Goal: Task Accomplishment & Management: Complete application form

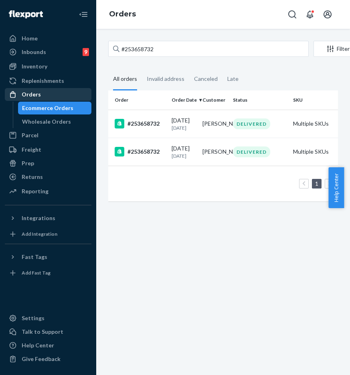
click at [59, 98] on div "Orders" at bounding box center [48, 94] width 85 height 11
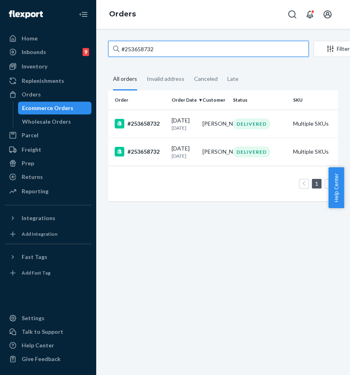
click at [175, 53] on input "#253658732" at bounding box center [208, 49] width 200 height 16
drag, startPoint x: 182, startPoint y: 51, endPoint x: 104, endPoint y: 45, distance: 78.0
click at [104, 45] on div "#253658732 Filter Import Orders Create order Ecommerce order Removal order All …" at bounding box center [223, 125] width 242 height 169
paste input "4718149"
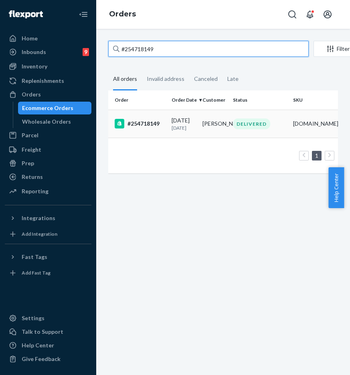
type input "#254718149"
click at [136, 125] on div "#254718149" at bounding box center [140, 124] width 50 height 10
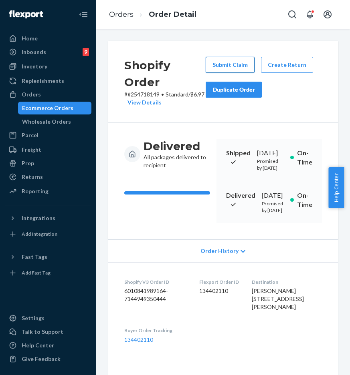
click at [245, 70] on button "Submit Claim" at bounding box center [230, 65] width 49 height 16
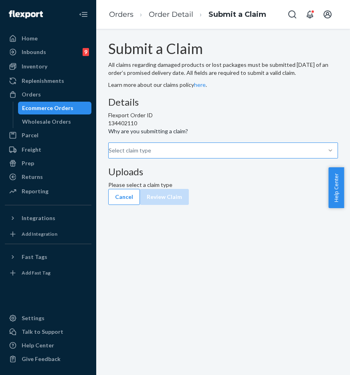
click at [323, 155] on div at bounding box center [330, 151] width 14 height 8
click at [109, 155] on input "Why are you submitting a claim? Select claim type" at bounding box center [109, 151] width 1 height 8
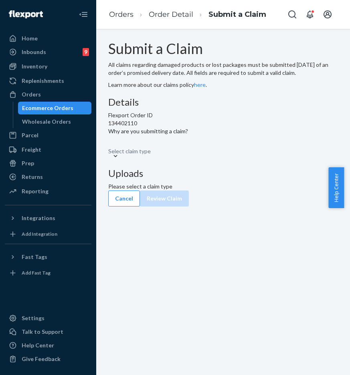
click at [123, 160] on div at bounding box center [115, 156] width 14 height 8
click at [109, 151] on input "Why are you submitting a claim? 0 results available. Select is focused ,type to…" at bounding box center [108, 147] width 1 height 8
click at [213, 152] on div "Select claim type" at bounding box center [223, 148] width 230 height 10
click at [109, 151] on input "Why are you submitting a claim? 0 results available. Select is focused ,type to…" at bounding box center [108, 147] width 1 height 8
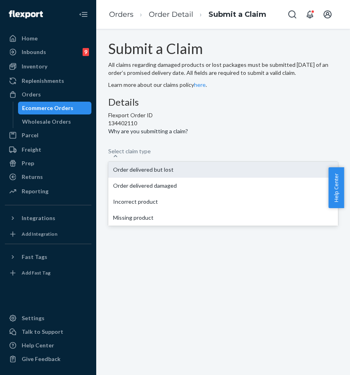
click at [209, 178] on div "Order delivered but lost" at bounding box center [223, 170] width 230 height 16
click at [109, 151] on input "Why are you submitting a claim? option Order delivered but lost focused, 1 of 4…" at bounding box center [108, 147] width 1 height 8
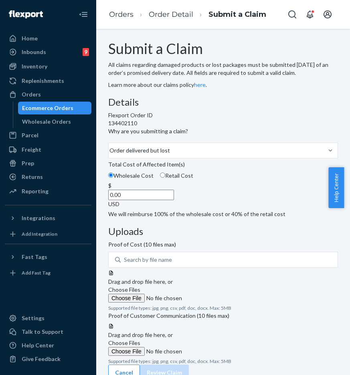
drag, startPoint x: 147, startPoint y: 256, endPoint x: 159, endPoint y: 258, distance: 12.6
click at [159, 200] on input "0.00" at bounding box center [141, 195] width 66 height 10
type input "47.00"
click at [217, 286] on label "Choose Files" at bounding box center [162, 294] width 109 height 17
click at [217, 294] on input "Choose Files" at bounding box center [162, 298] width 109 height 9
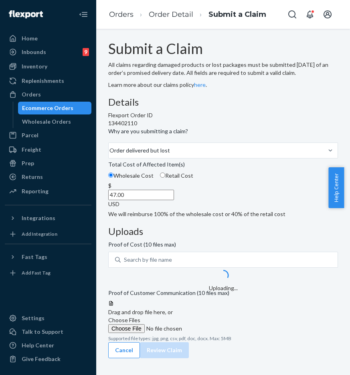
scroll to position [44, 0]
click at [140, 317] on span "Choose Files" at bounding box center [124, 320] width 32 height 7
click at [217, 325] on input "Choose Files" at bounding box center [162, 329] width 109 height 9
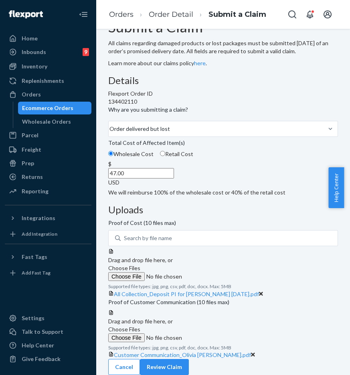
scroll to position [117, 0]
click at [217, 334] on input "Choose Files" at bounding box center [162, 338] width 109 height 9
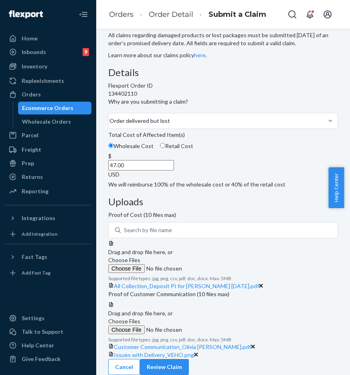
scroll to position [148, 0]
click at [189, 359] on button "Review Claim" at bounding box center [164, 367] width 49 height 16
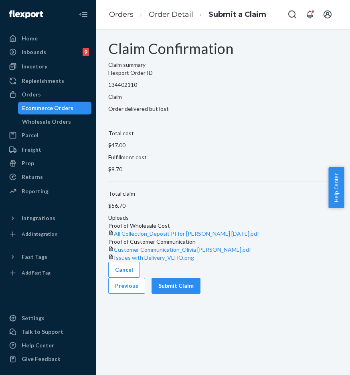
scroll to position [0, 0]
click at [200, 294] on button "Submit Claim" at bounding box center [175, 286] width 49 height 16
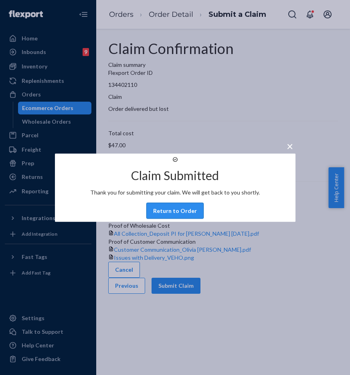
click at [157, 219] on button "Return to Order" at bounding box center [174, 211] width 57 height 16
